Goal: Information Seeking & Learning: Find specific fact

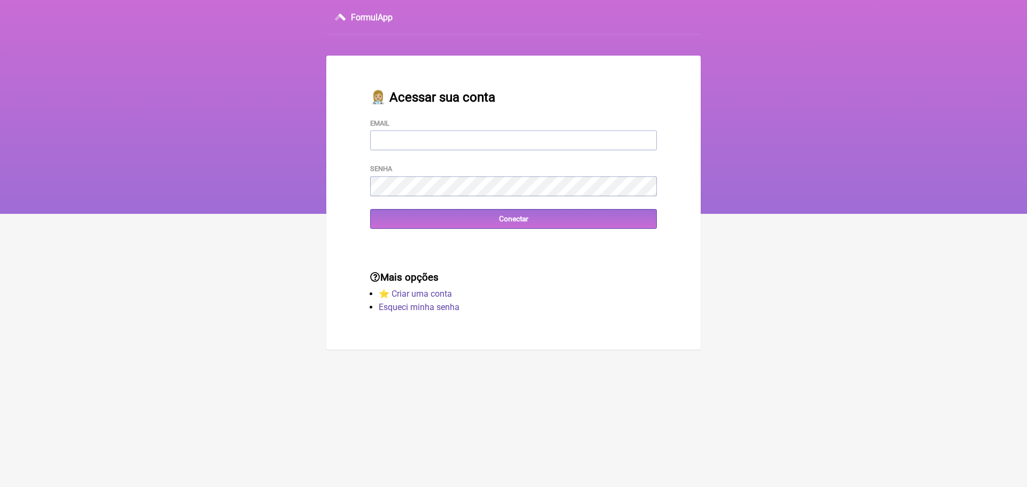
click at [480, 138] on input "Email" at bounding box center [513, 141] width 287 height 20
type input "vini_paschoal@yahoo.com.br"
click at [531, 218] on input "Conectar" at bounding box center [513, 219] width 287 height 20
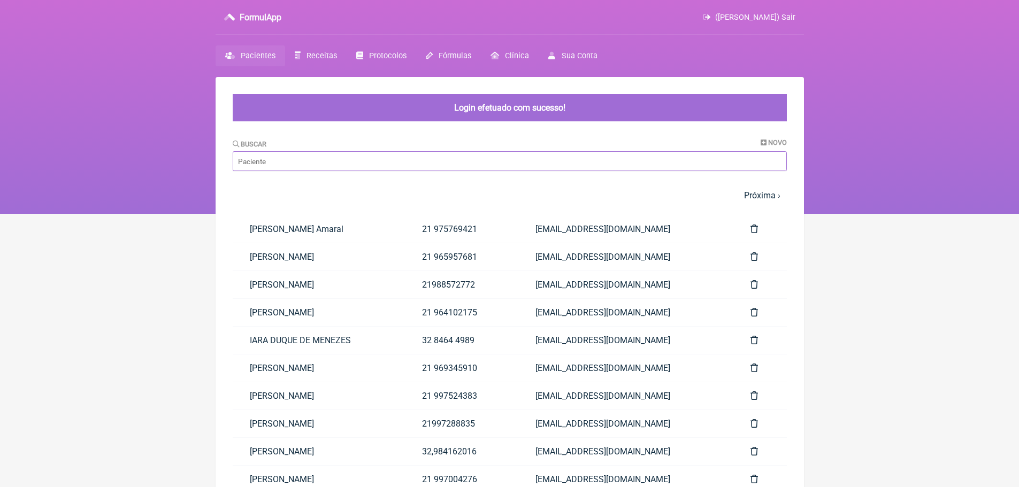
click at [321, 163] on input "Buscar" at bounding box center [510, 161] width 554 height 20
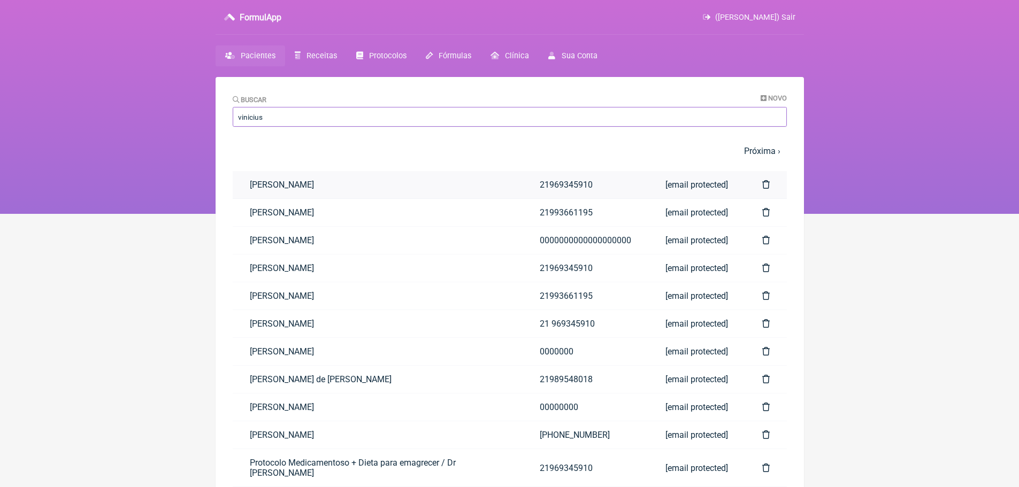
type input "vinicius"
click at [335, 187] on link "Vinicius Vieira Paschoal" at bounding box center [378, 184] width 290 height 27
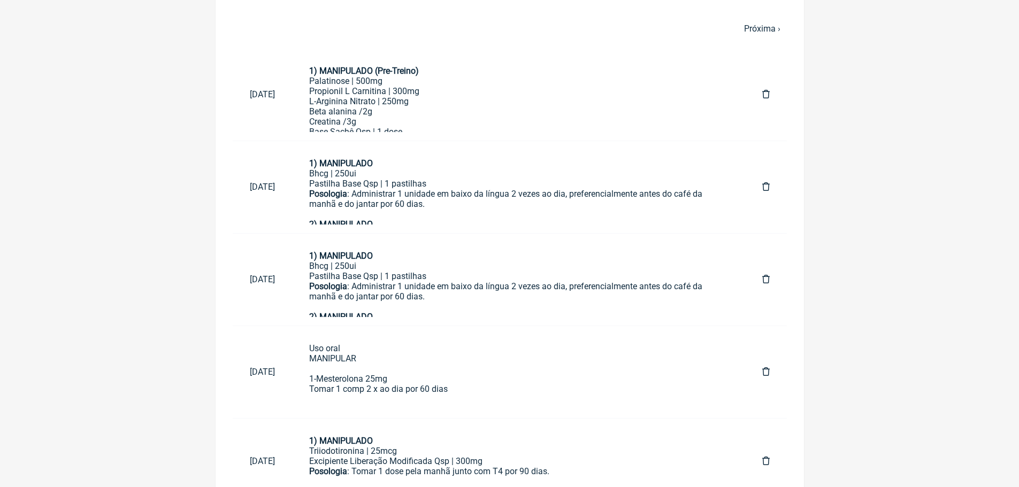
scroll to position [395, 0]
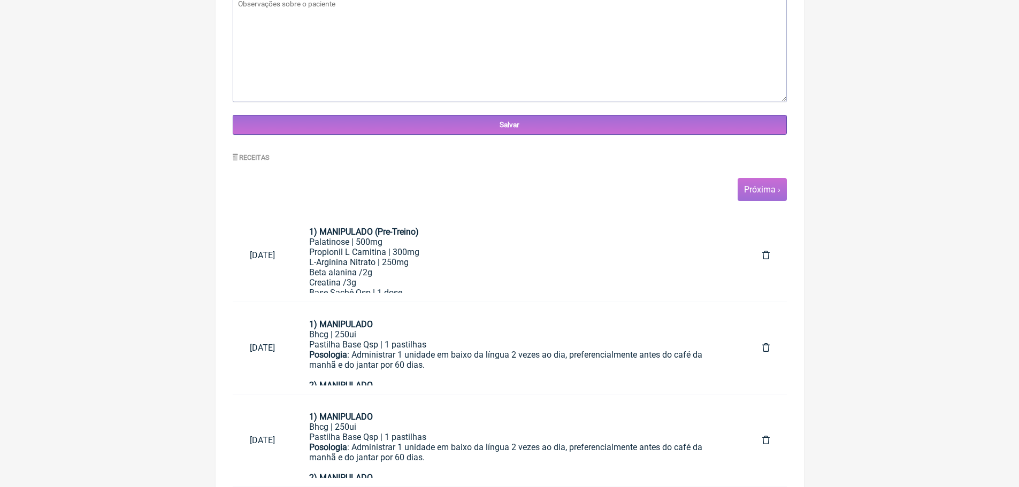
click at [756, 191] on link "Próxima ›" at bounding box center [762, 190] width 36 height 10
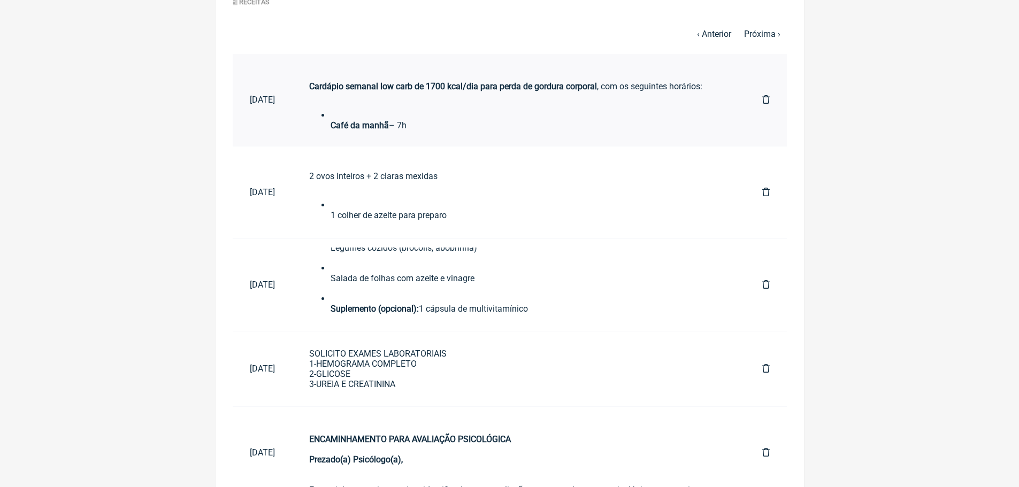
scroll to position [492, 0]
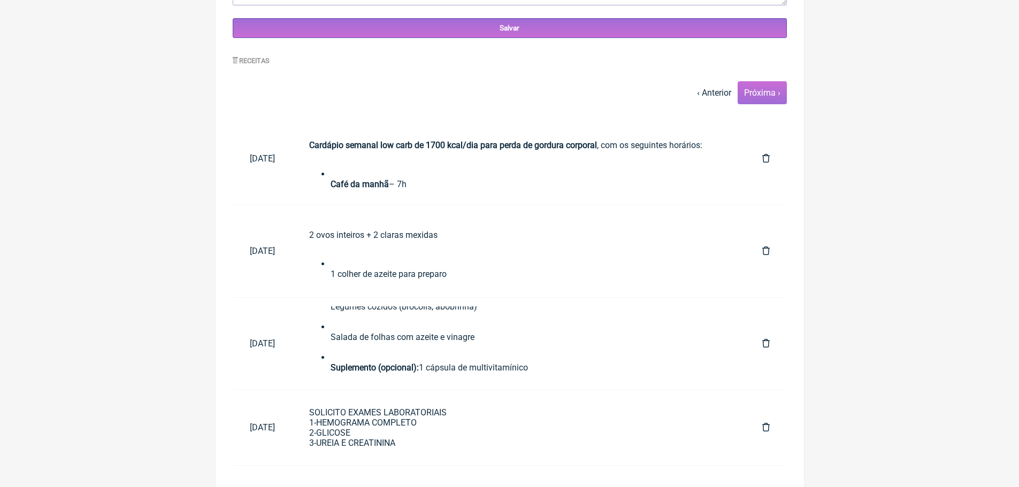
click at [773, 98] on span "Próxima ›" at bounding box center [762, 92] width 49 height 23
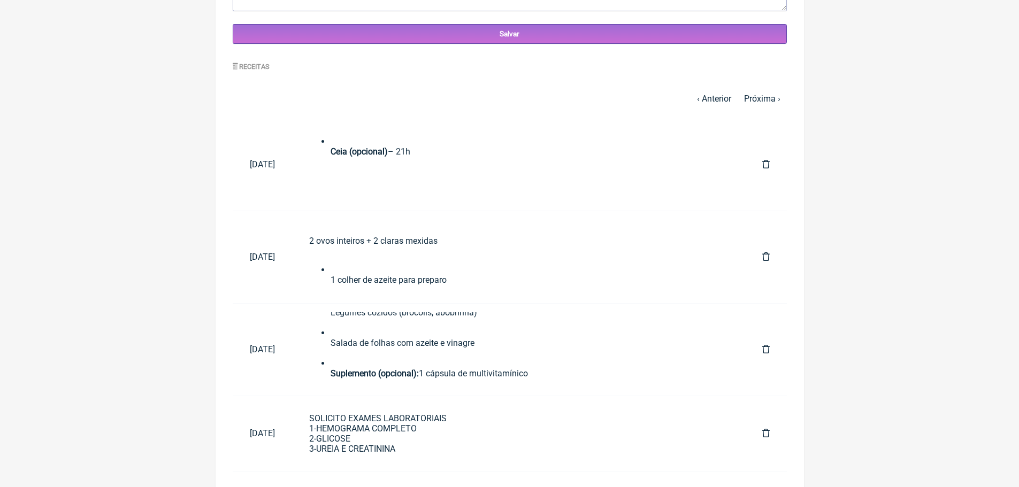
scroll to position [385, 0]
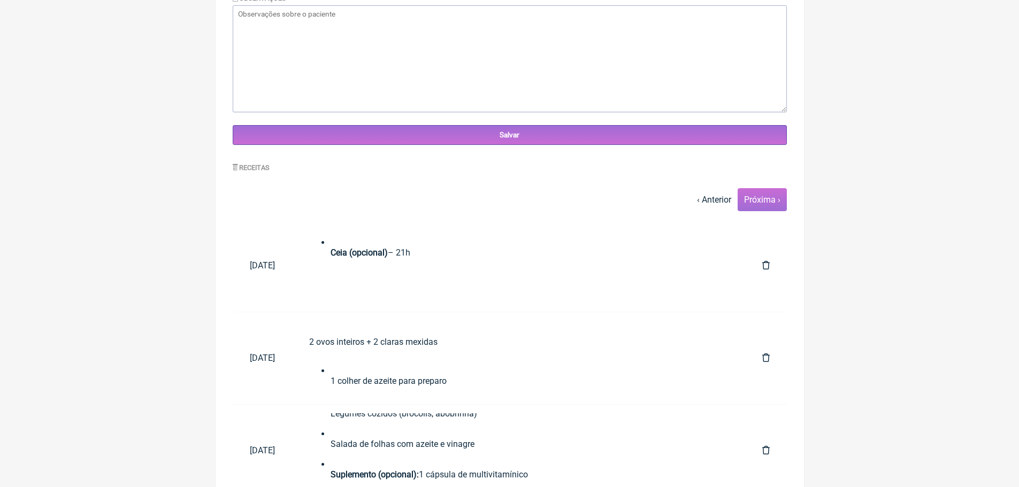
click at [760, 199] on link "Próxima ›" at bounding box center [762, 200] width 36 height 10
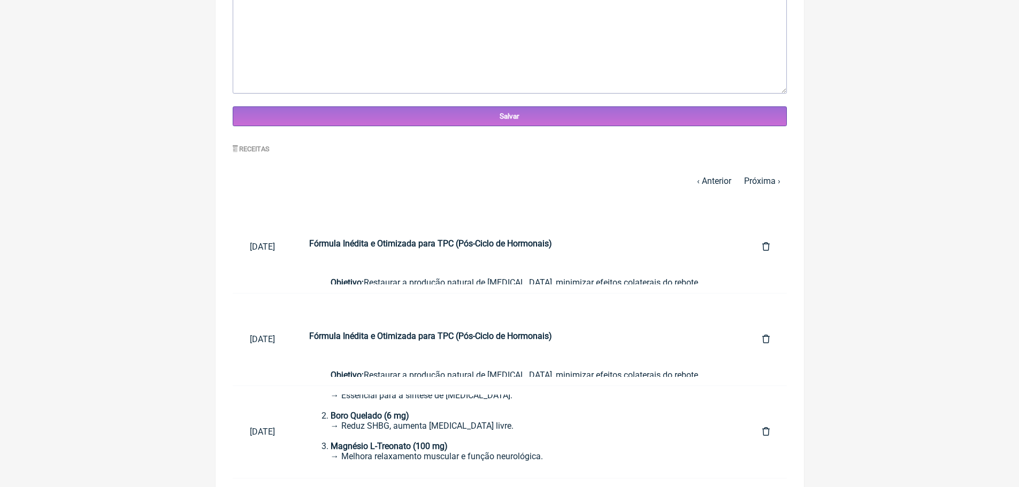
scroll to position [402, 0]
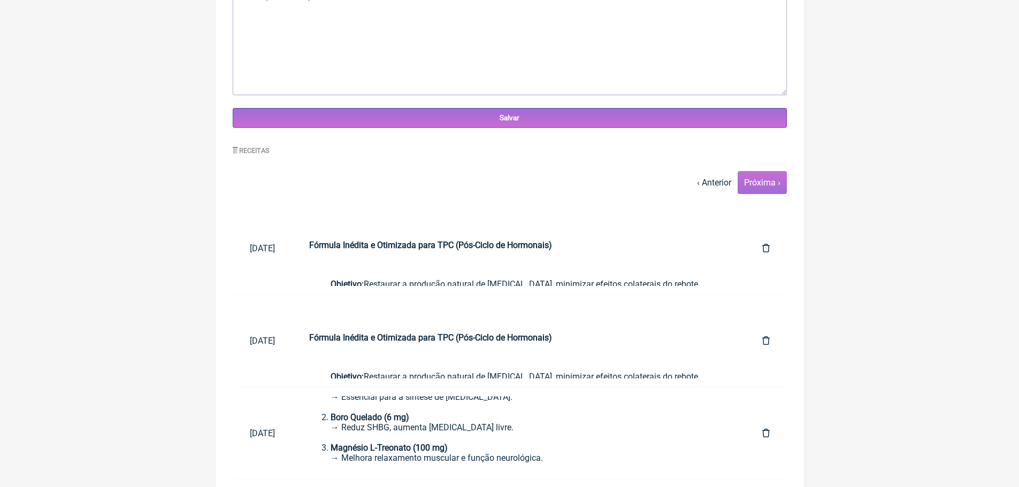
click at [779, 187] on link "Próxima ›" at bounding box center [762, 183] width 36 height 10
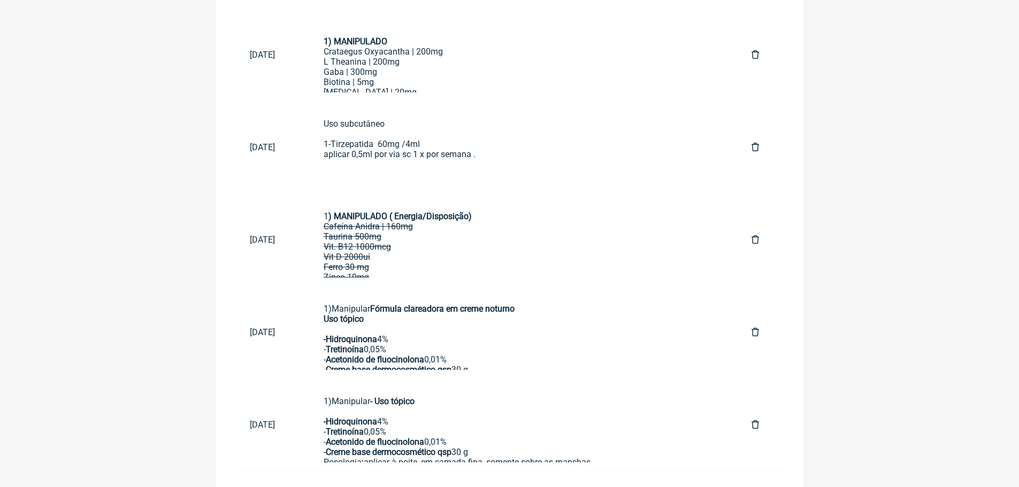
scroll to position [605, 0]
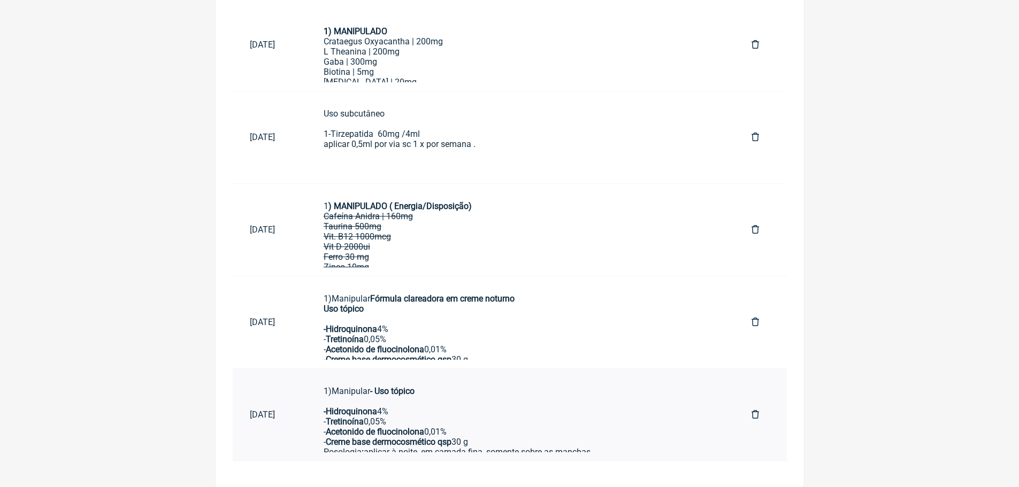
click at [497, 410] on div "1)Manipular - Uso tópico -Hidroquinona 4% - Tretinoína 0,05% - Acetonido de flu…" at bounding box center [521, 431] width 394 height 91
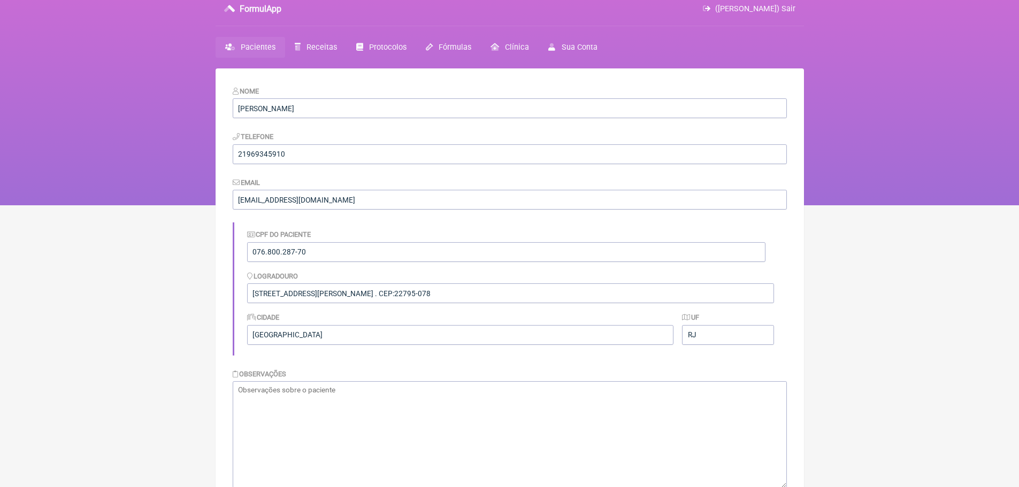
scroll to position [0, 0]
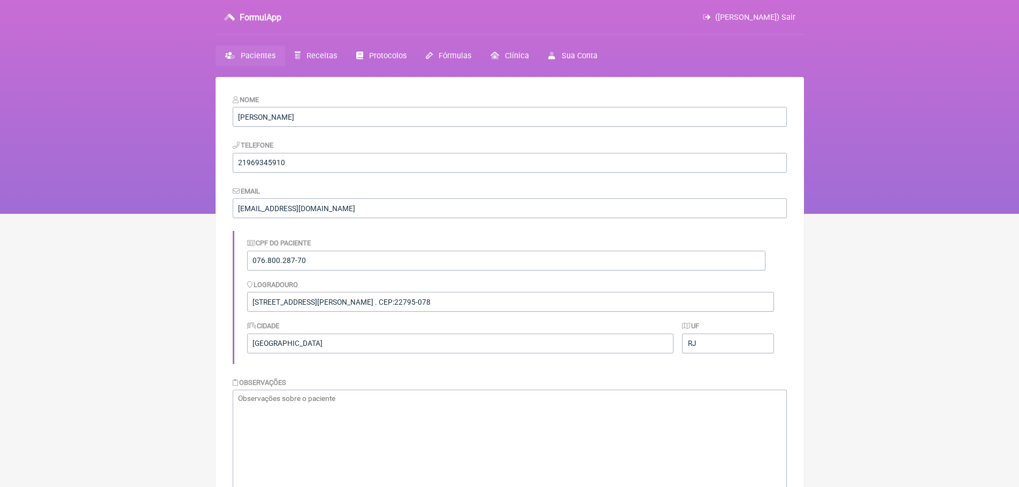
drag, startPoint x: 787, startPoint y: 15, endPoint x: 549, endPoint y: 37, distance: 239.1
click at [787, 15] on span "(VINICIUS VIEIRA PASCHOAL) Sair" at bounding box center [755, 17] width 80 height 9
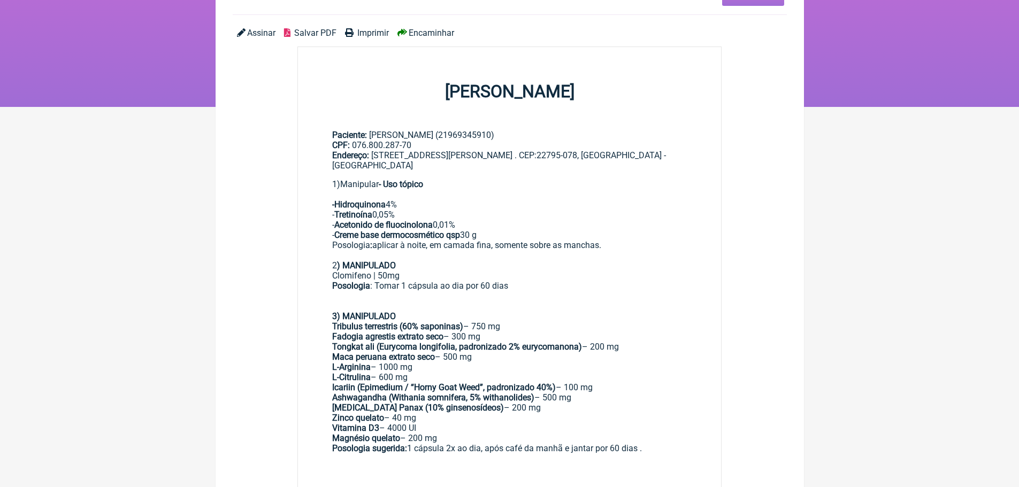
scroll to position [160, 0]
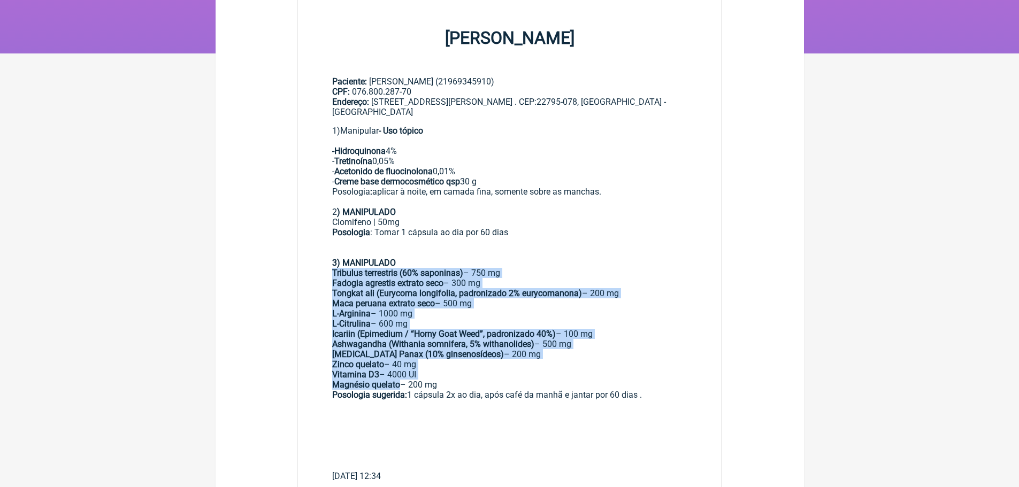
drag, startPoint x: 332, startPoint y: 273, endPoint x: 399, endPoint y: 385, distance: 131.0
click at [399, 385] on main "Paciente: Vinicius Vieira Paschoal (21969345910) CPF: 076.800.287-70 Endereço: …" at bounding box center [510, 274] width 424 height 431
copy div "Tribulus terrestris (60% saponinas) – 750 mg Fadogia agrestis extrato seco – 30…"
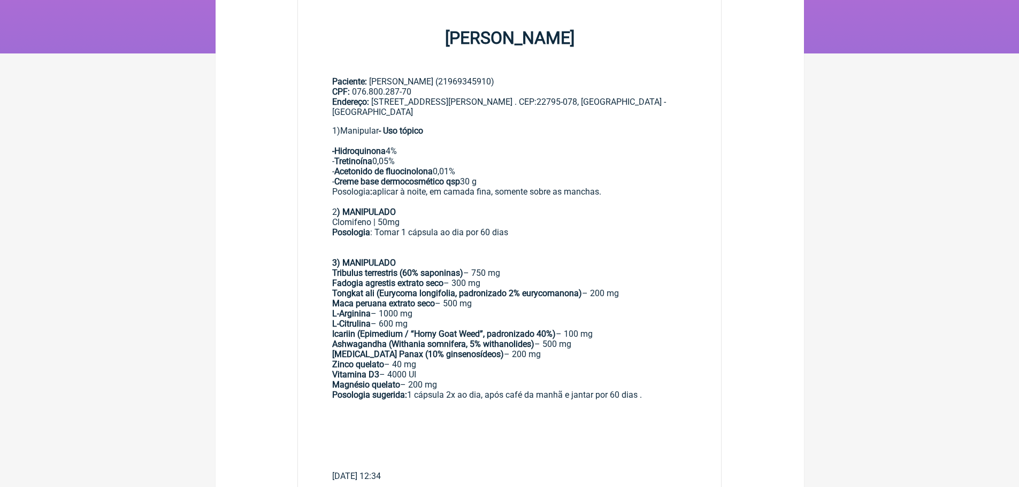
click at [647, 156] on div "1)Manipular - Uso tópico -Hidroquinona 4% - Tretinoína 0,05% - Acetonido de flu…" at bounding box center [509, 171] width 355 height 91
drag, startPoint x: 333, startPoint y: 151, endPoint x: 480, endPoint y: 174, distance: 148.8
click at [480, 174] on div "1)Manipular - Uso tópico -Hidroquinona 4% - Tretinoína 0,05% - Acetonido de flu…" at bounding box center [509, 171] width 355 height 91
copy div "-Hidroquinona 4% - Tretinoína 0,05% - Acetonido de fluocinolona 0,01%"
drag, startPoint x: 330, startPoint y: 222, endPoint x: 402, endPoint y: 226, distance: 72.3
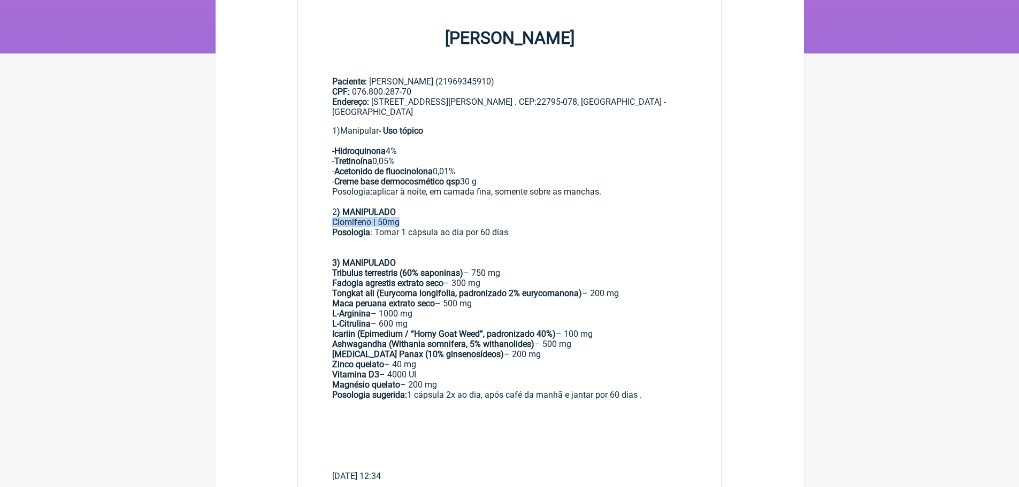
click at [402, 226] on main "Paciente: Vinicius Vieira Paschoal (21969345910) CPF: 076.800.287-70 Endereço: …" at bounding box center [510, 274] width 424 height 431
copy div "Clomifeno | 50mg"
